Goal: Transaction & Acquisition: Purchase product/service

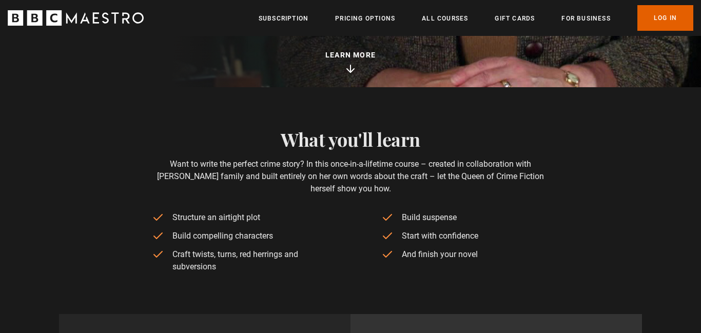
scroll to position [390, 0]
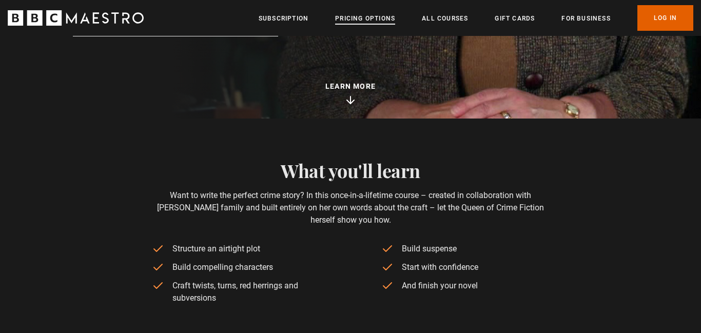
click at [373, 19] on link "Pricing Options" at bounding box center [365, 18] width 60 height 10
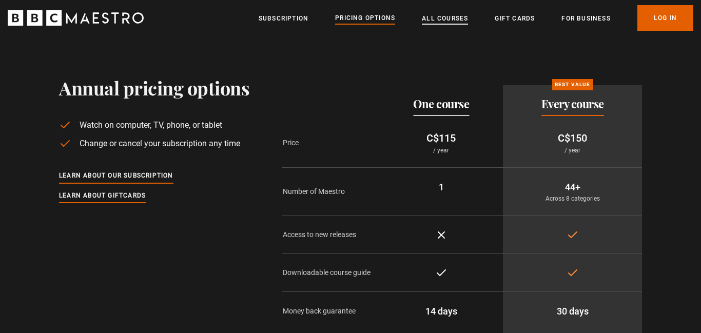
click at [451, 19] on link "All Courses" at bounding box center [445, 18] width 46 height 10
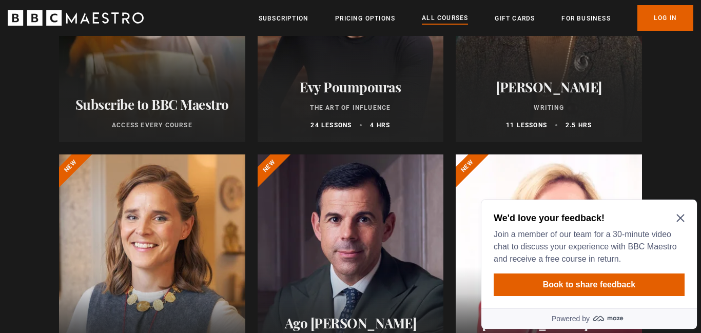
scroll to position [246, 0]
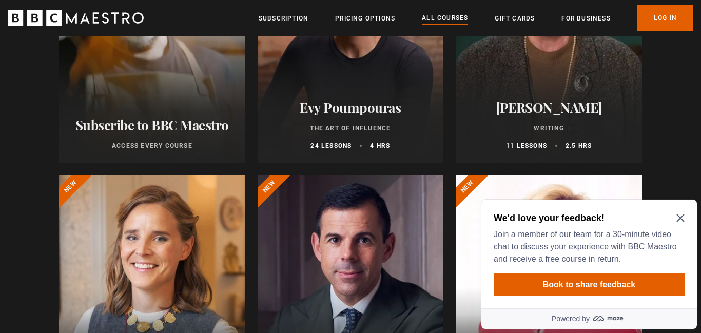
click at [550, 125] on p "Writing" at bounding box center [549, 128] width 162 height 9
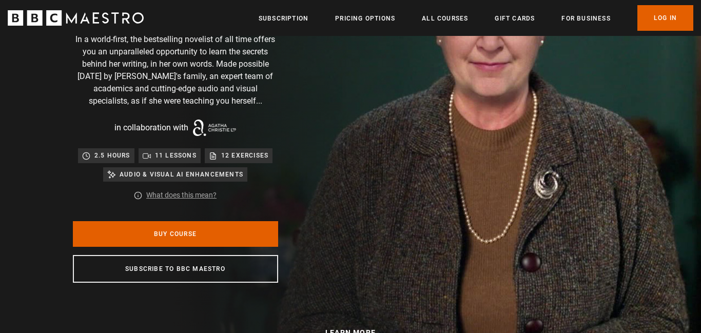
scroll to position [144, 0]
click at [180, 196] on link "What does this mean?" at bounding box center [181, 195] width 70 height 11
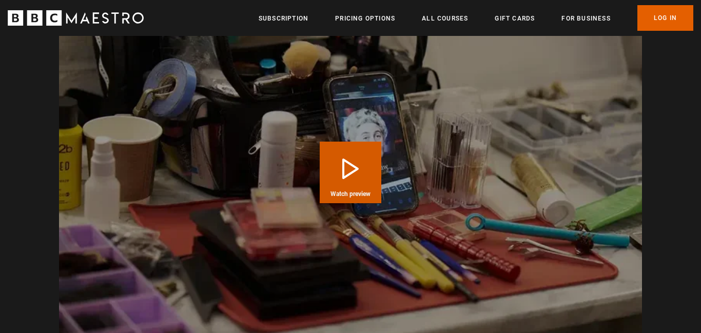
scroll to position [0, 403]
click at [347, 171] on button "Play Course overview for Writing with Agatha Christie Watch preview" at bounding box center [351, 173] width 62 height 62
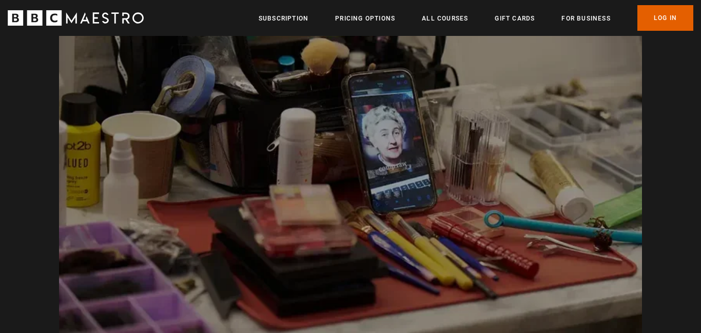
scroll to position [0, 538]
click at [347, 171] on video "Video Player" at bounding box center [350, 170] width 583 height 328
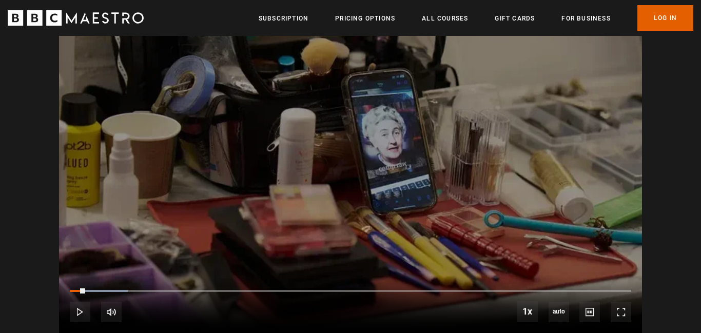
click at [347, 171] on video "Video Player" at bounding box center [350, 170] width 583 height 328
click at [344, 158] on video "Video Player" at bounding box center [350, 170] width 583 height 328
click at [87, 304] on span "Video Player" at bounding box center [80, 312] width 21 height 21
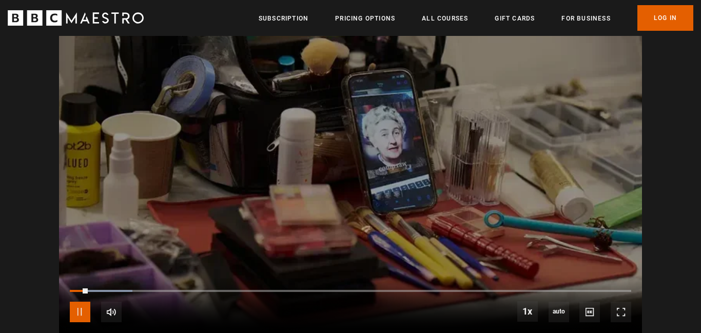
click at [78, 314] on span "Video Player" at bounding box center [80, 312] width 21 height 21
click at [77, 310] on span "Video Player" at bounding box center [80, 312] width 21 height 21
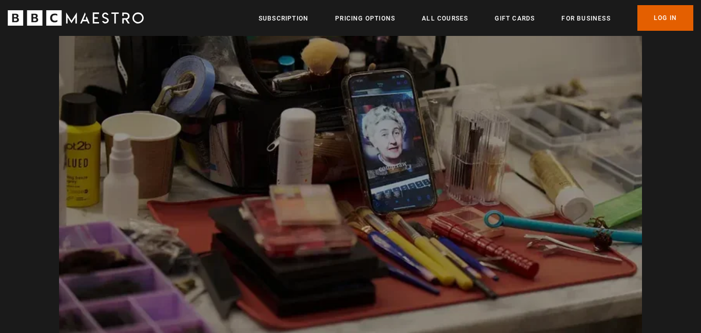
scroll to position [0, 2151]
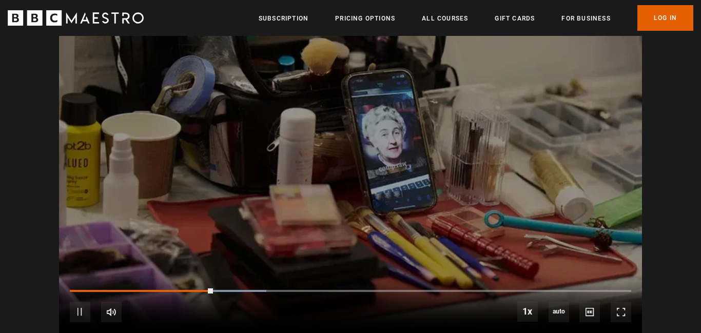
click at [199, 242] on video "Video Player" at bounding box center [350, 170] width 583 height 328
click at [76, 305] on span "Video Player" at bounding box center [80, 312] width 21 height 21
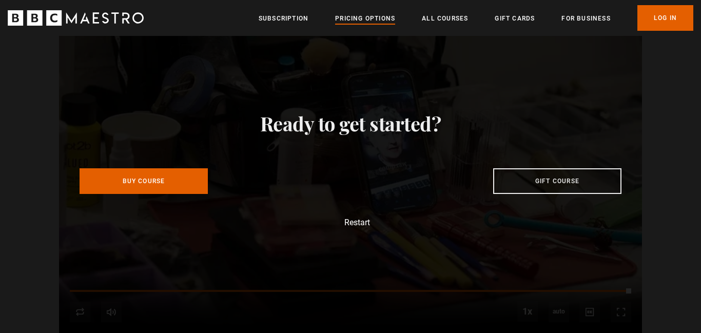
scroll to position [0, 1748]
click at [370, 19] on link "Pricing Options" at bounding box center [365, 18] width 60 height 10
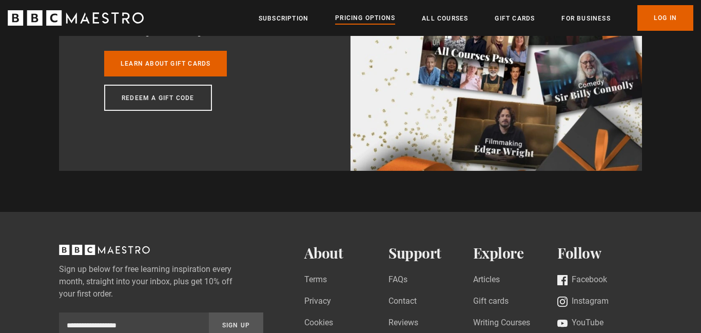
scroll to position [985, 0]
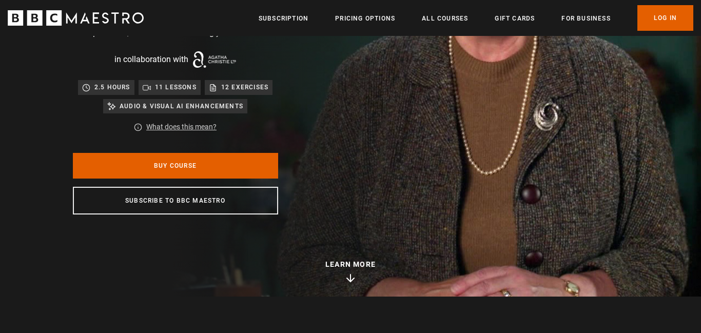
scroll to position [205, 0]
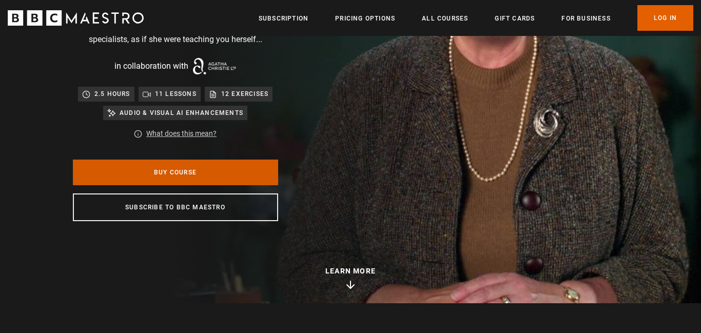
click at [169, 170] on link "Buy Course" at bounding box center [175, 173] width 205 height 26
